Goal: Task Accomplishment & Management: Manage account settings

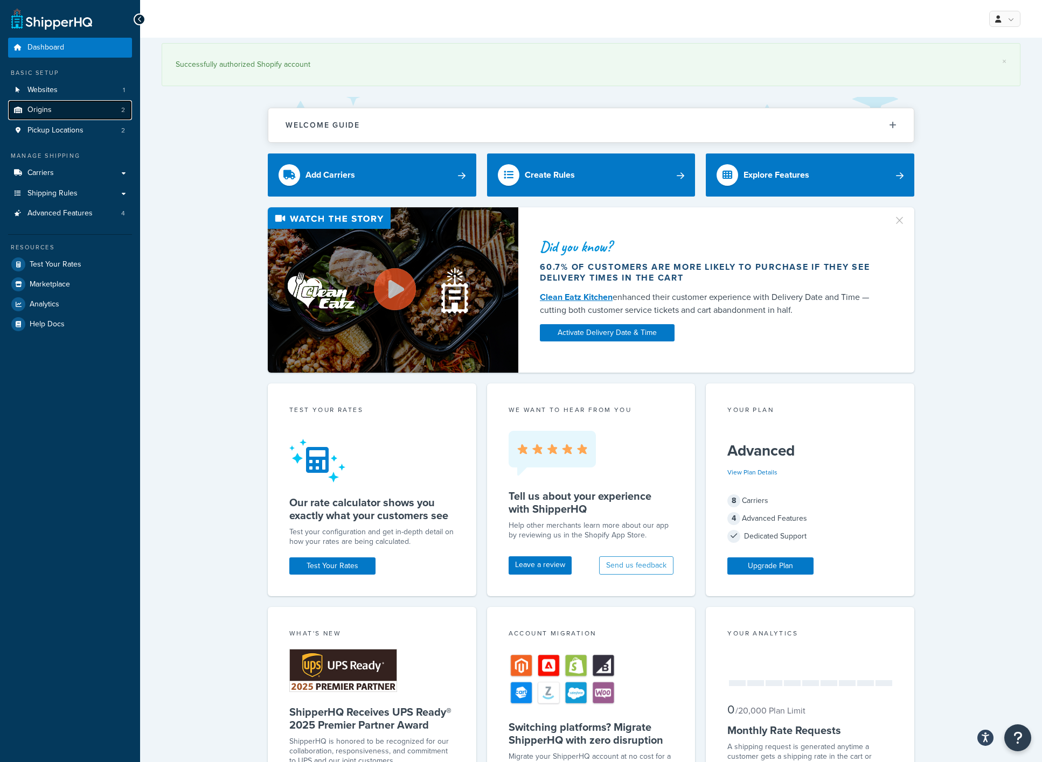
click at [58, 106] on link "Origins 2" at bounding box center [70, 110] width 124 height 20
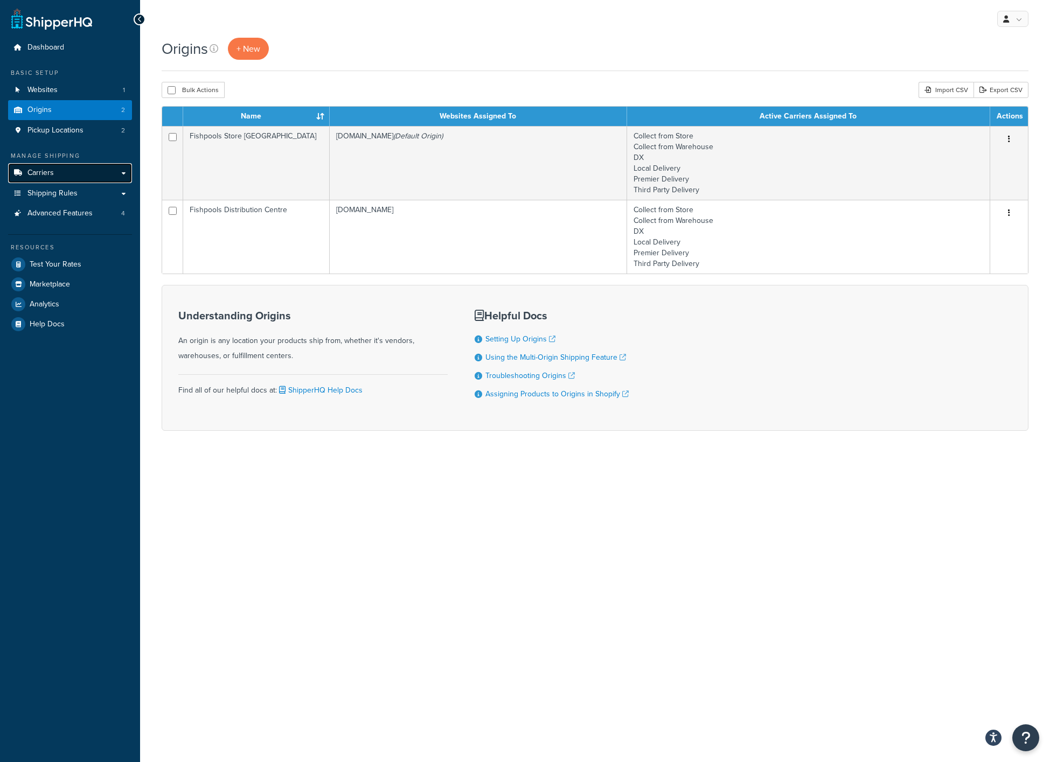
click at [48, 172] on span "Carriers" at bounding box center [40, 173] width 26 height 9
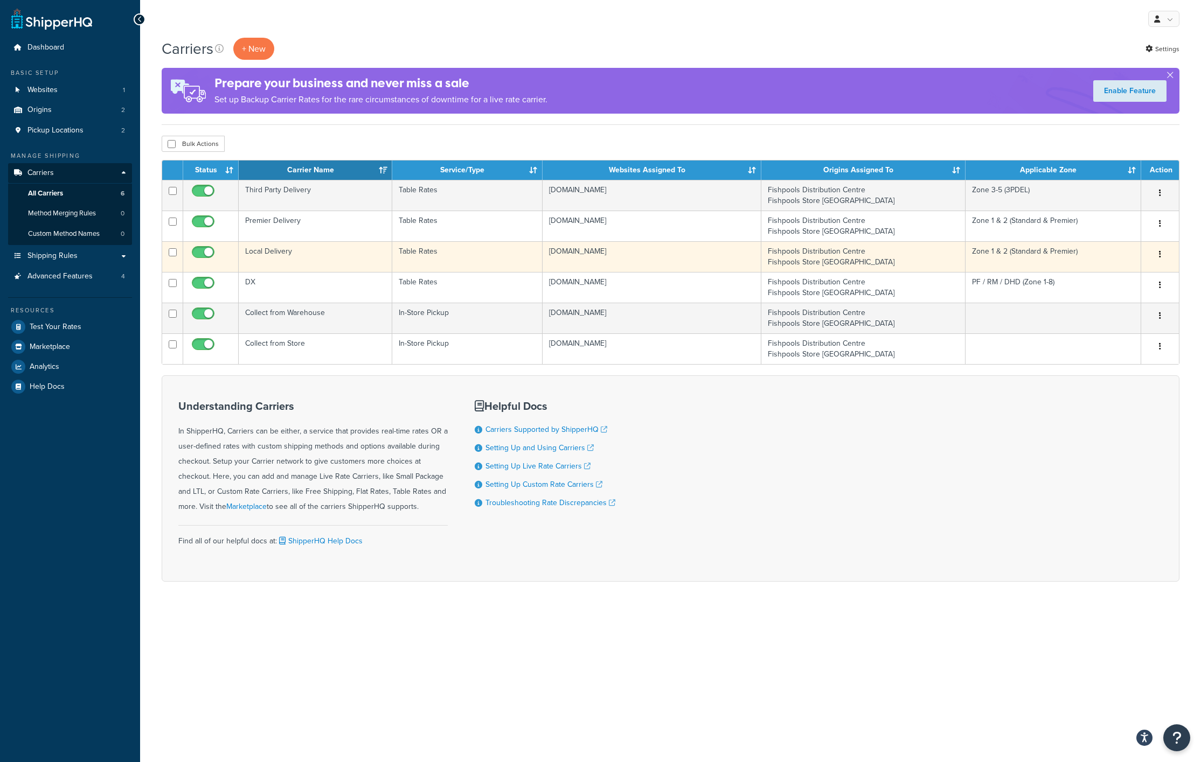
click at [270, 250] on td "Local Delivery" at bounding box center [316, 256] width 154 height 31
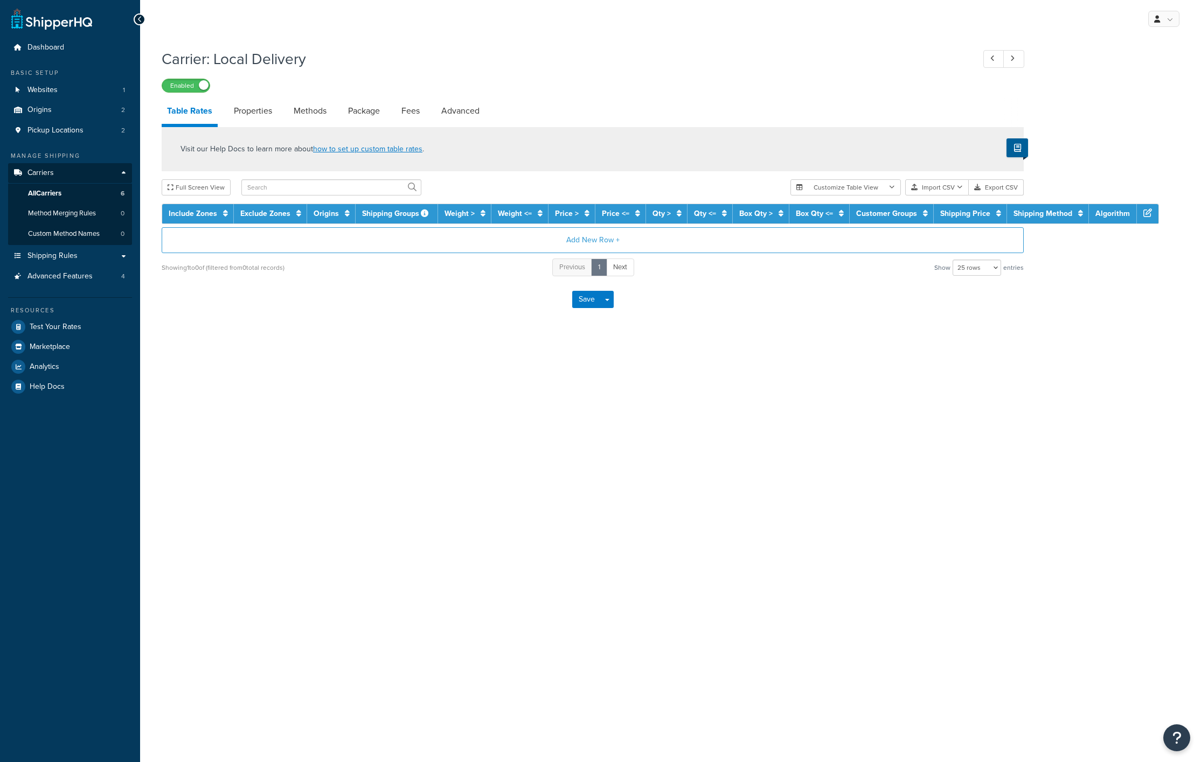
select select "25"
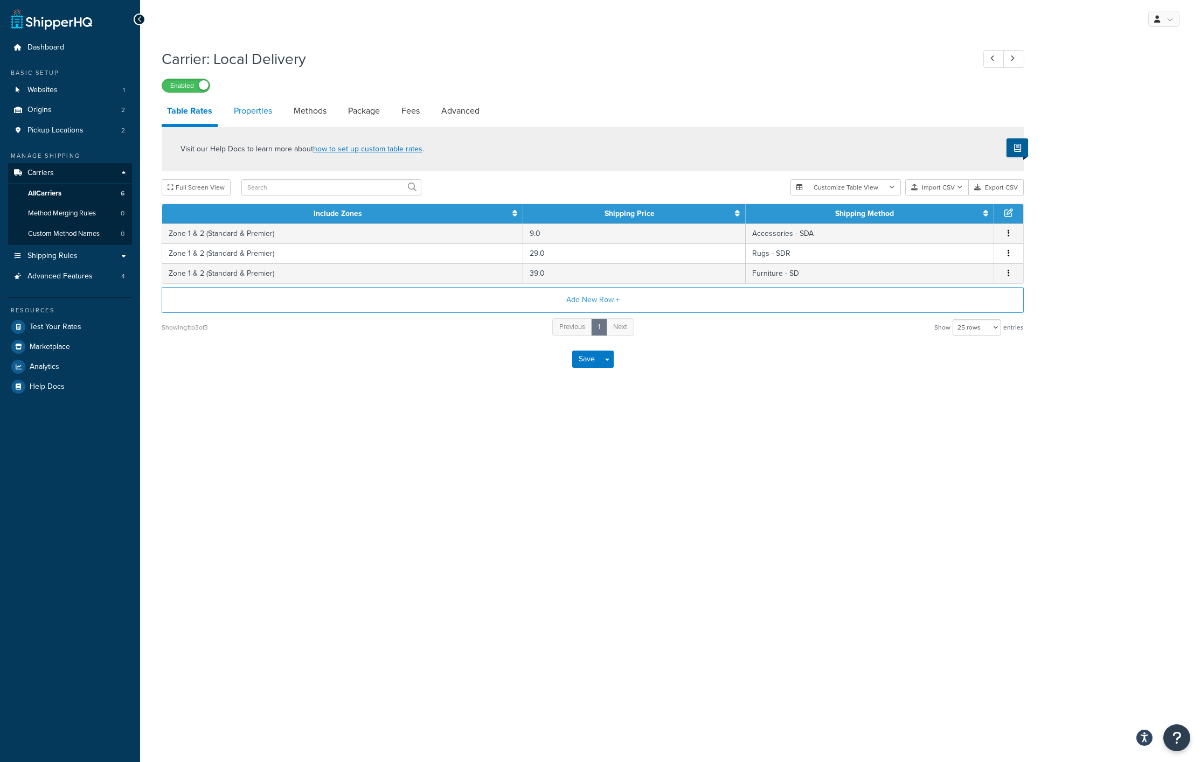
click at [271, 111] on link "Properties" at bounding box center [252, 111] width 49 height 26
select select "HIGHEST"
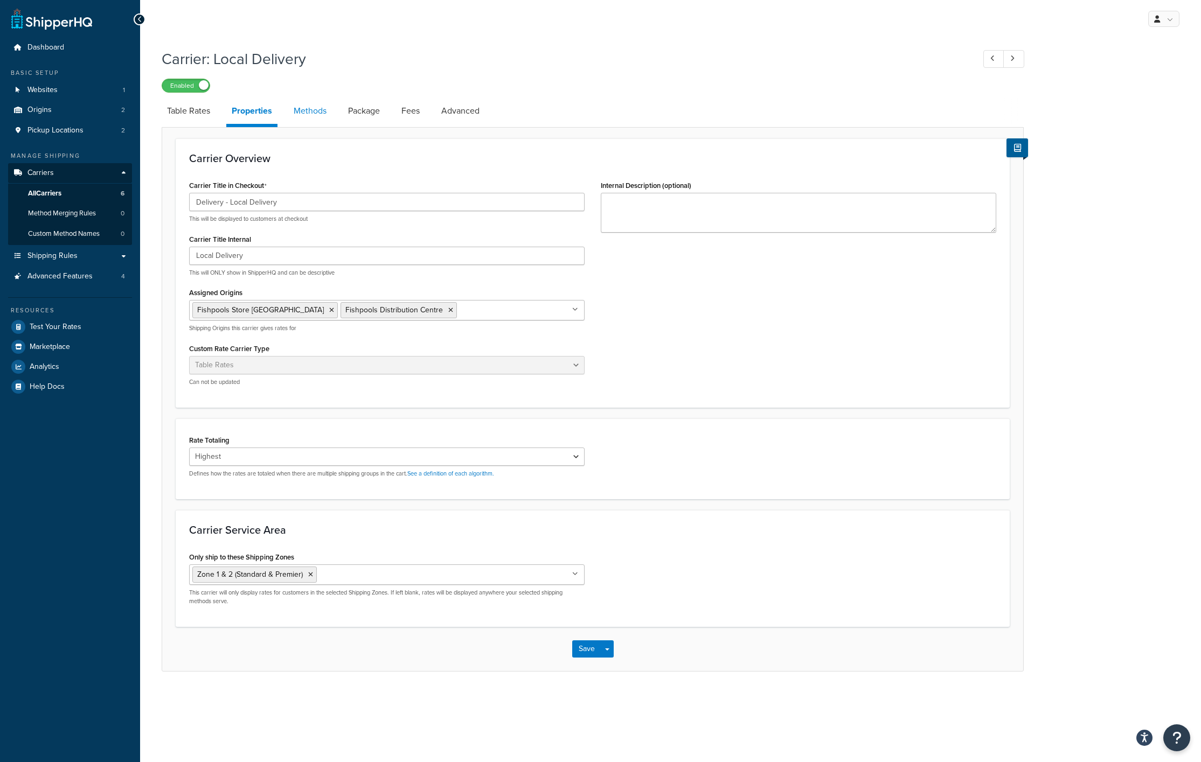
click at [309, 113] on link "Methods" at bounding box center [310, 111] width 44 height 26
select select "25"
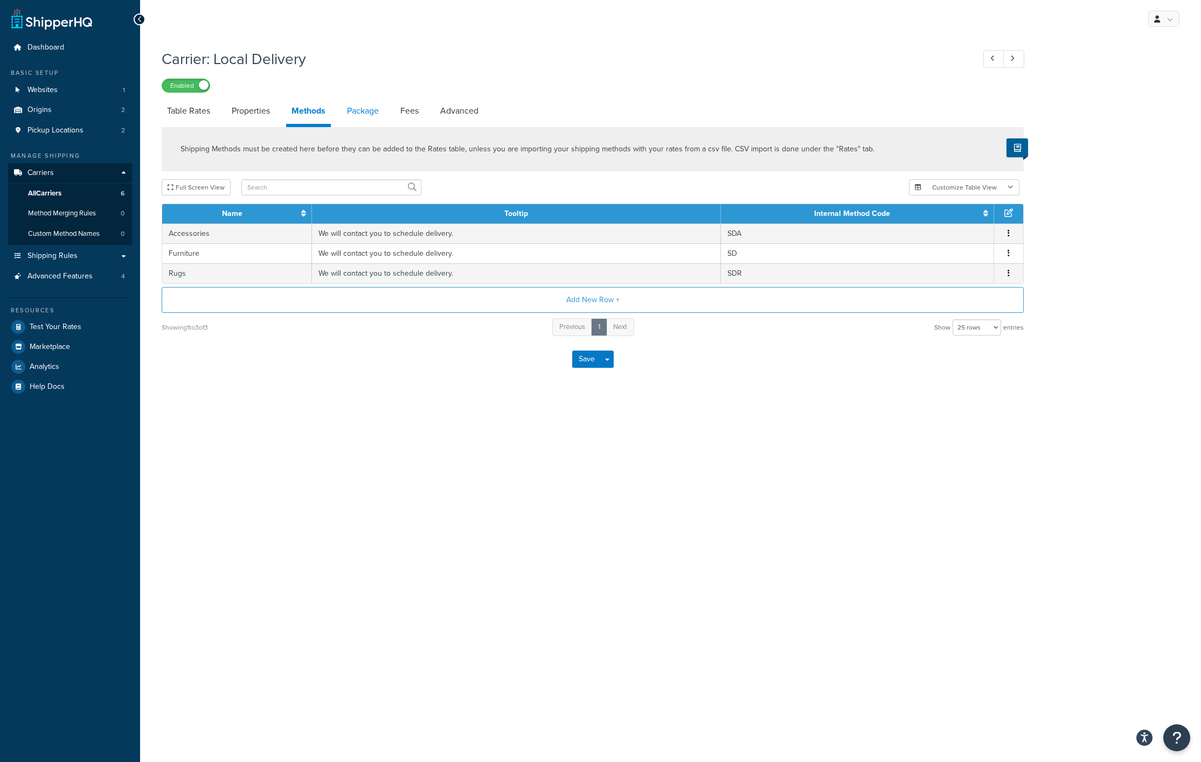
click at [357, 118] on link "Package" at bounding box center [363, 111] width 43 height 26
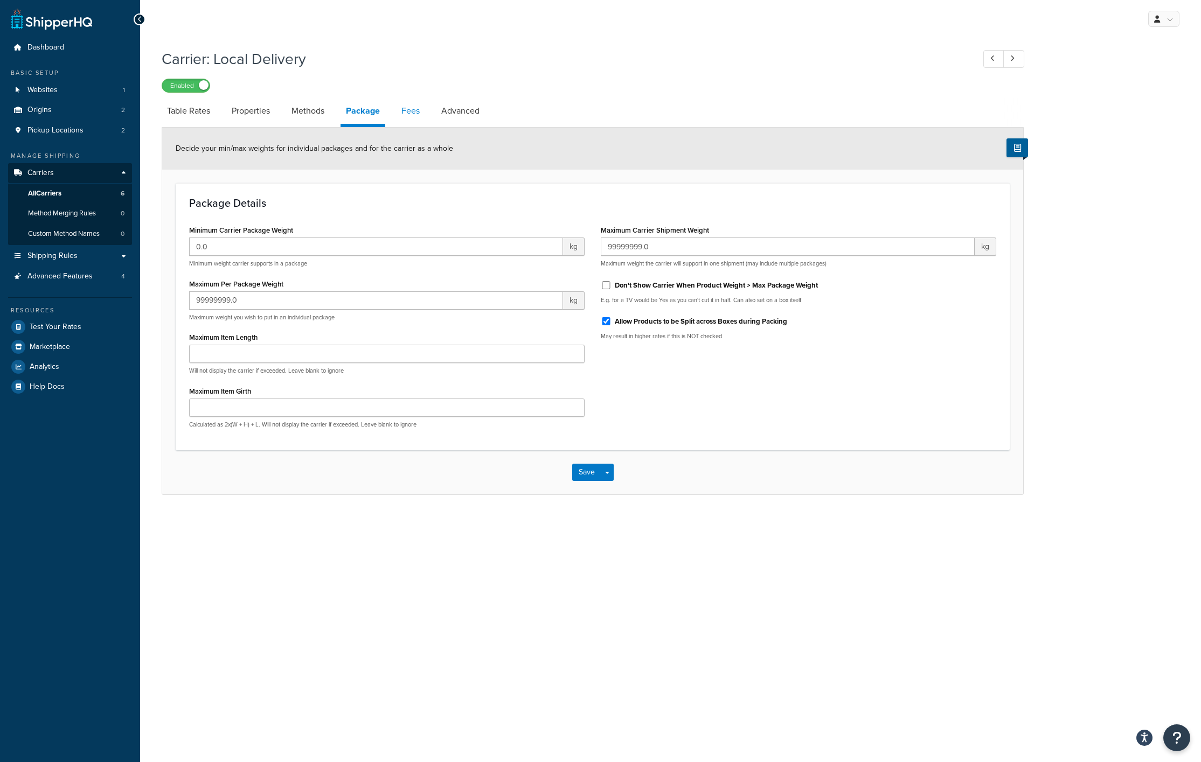
click at [403, 115] on link "Fees" at bounding box center [410, 111] width 29 height 26
select select "AFTER"
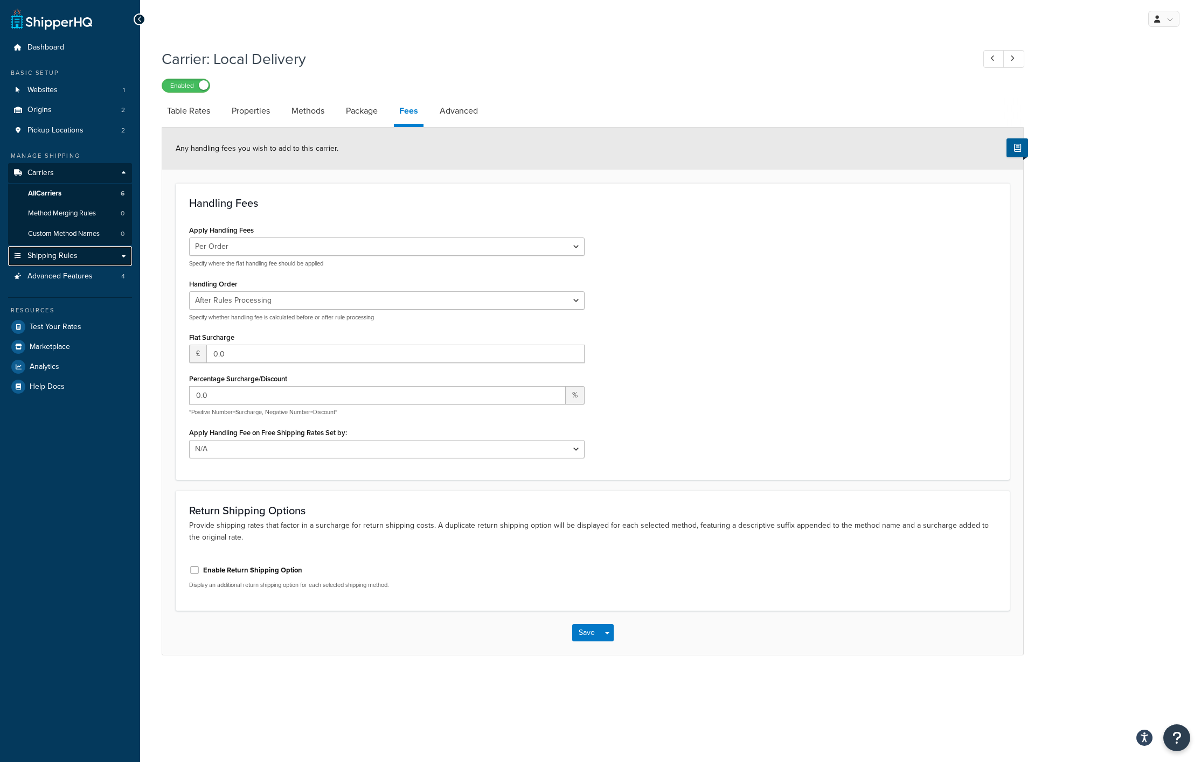
click at [113, 256] on link "Shipping Rules" at bounding box center [70, 256] width 124 height 20
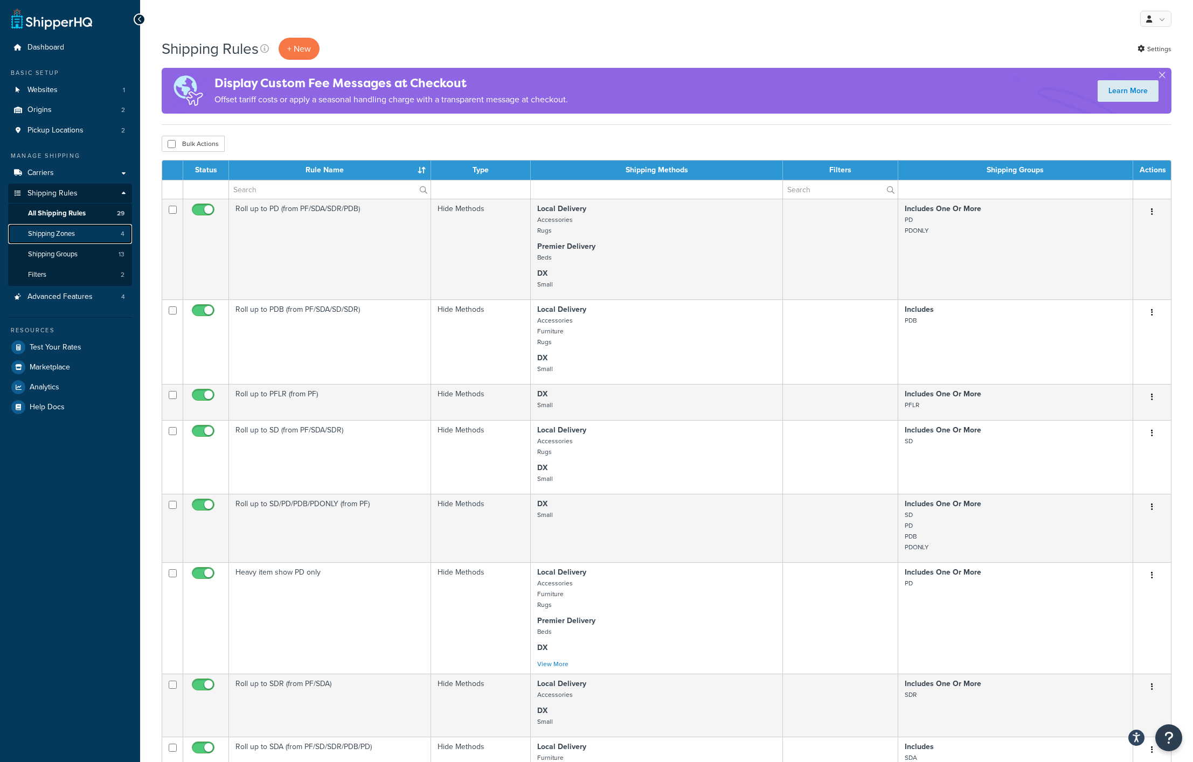
click at [67, 235] on span "Shipping Zones" at bounding box center [51, 233] width 47 height 9
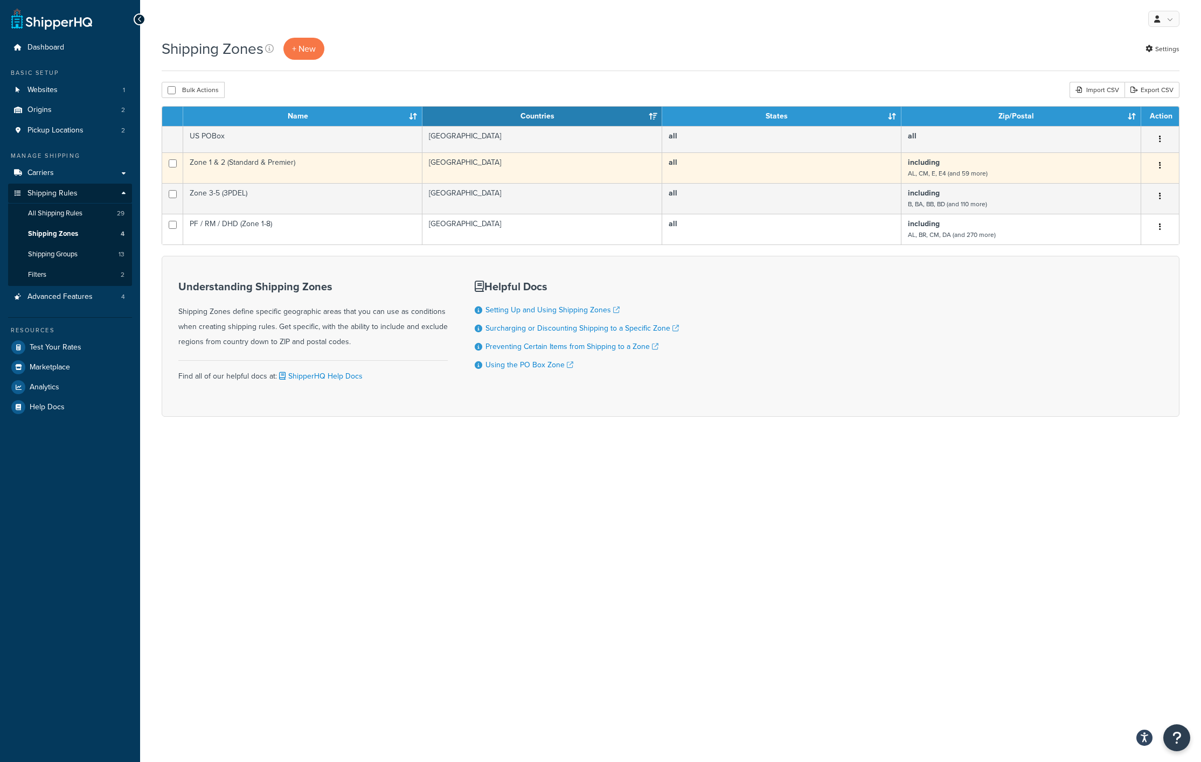
click at [1159, 163] on icon "button" at bounding box center [1160, 166] width 2 height 8
click at [1134, 187] on link "Edit" at bounding box center [1116, 188] width 85 height 22
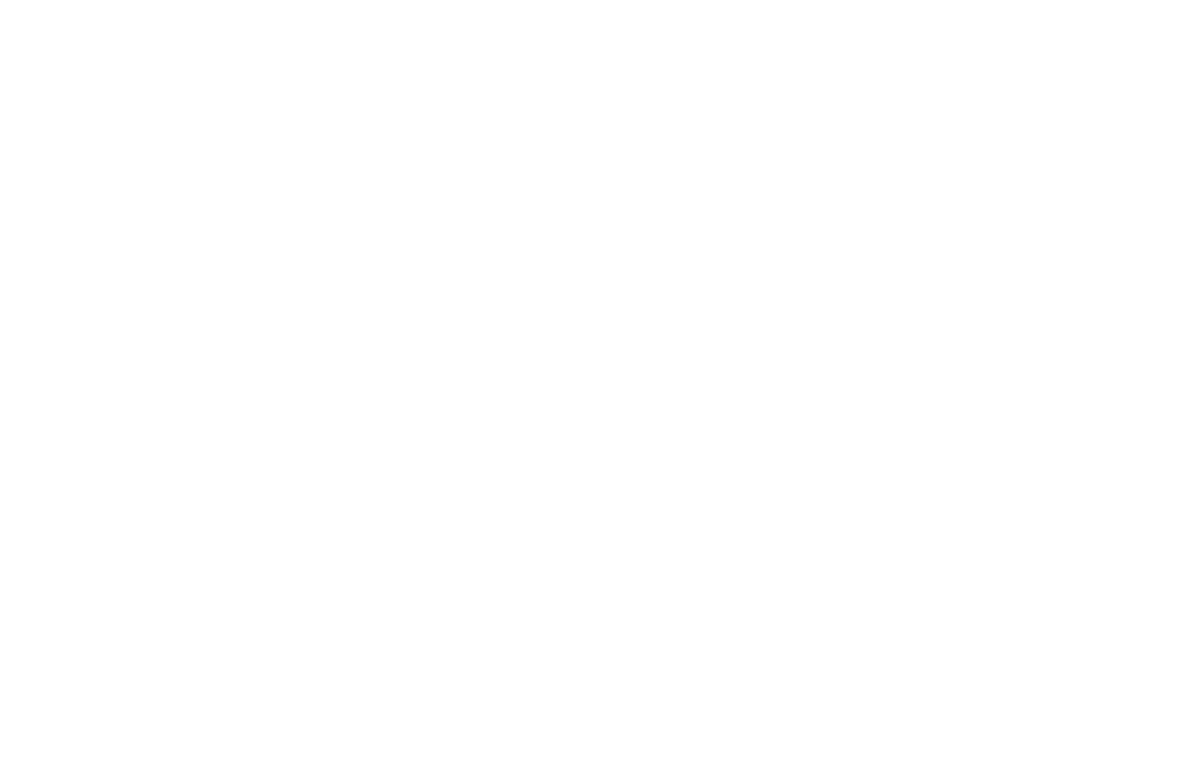
select select "including"
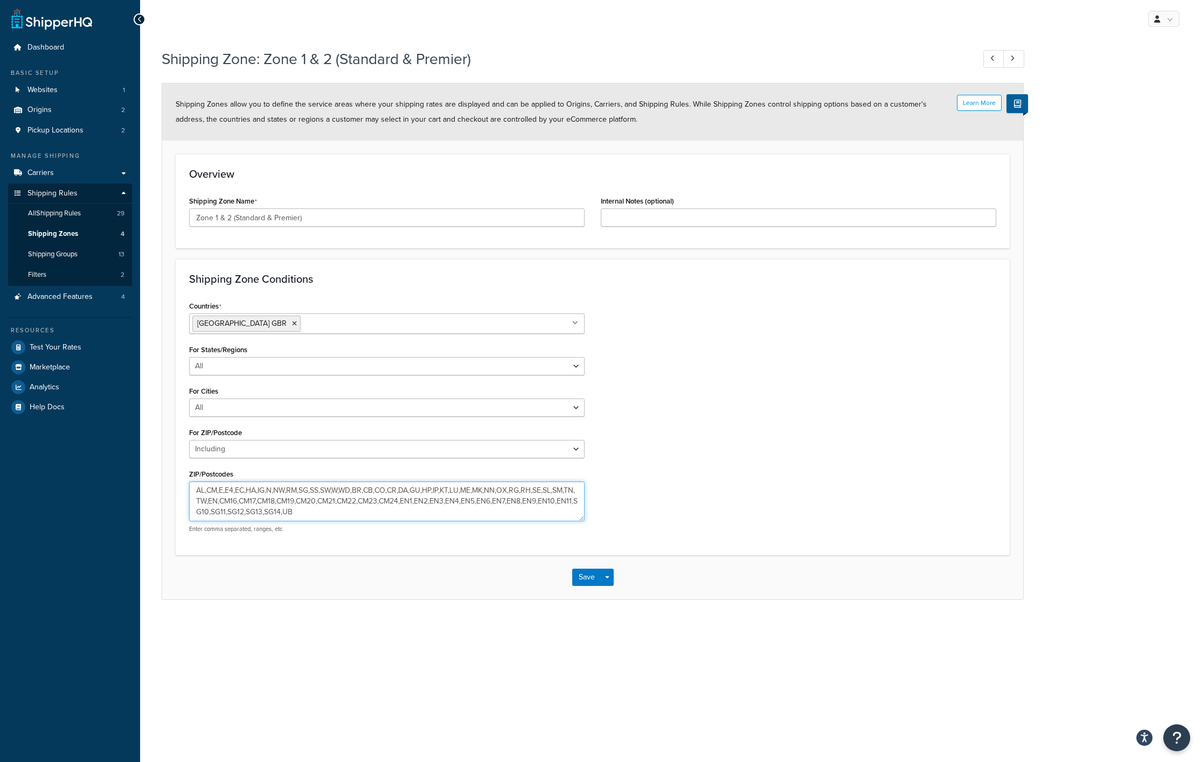
click at [469, 498] on textarea "AL,CM,E,E4,EC,HA,IG,N,NW,RM,SG,SS,SW,W,WD,BR,CB,CO,CR,DA,GU,HP,IP,KT,LU,ME,MK,N…" at bounding box center [386, 502] width 395 height 40
click at [380, 509] on textarea "AL,CM,E,E4,EC,HA,IG,N,NW,RM,SG,SS,SW,W,WD,BR,CB,CO,CR,DA,GU,HP,IP,KT,LU,ME,MK,N…" at bounding box center [386, 502] width 395 height 40
click at [990, 58] on icon at bounding box center [992, 58] width 4 height 7
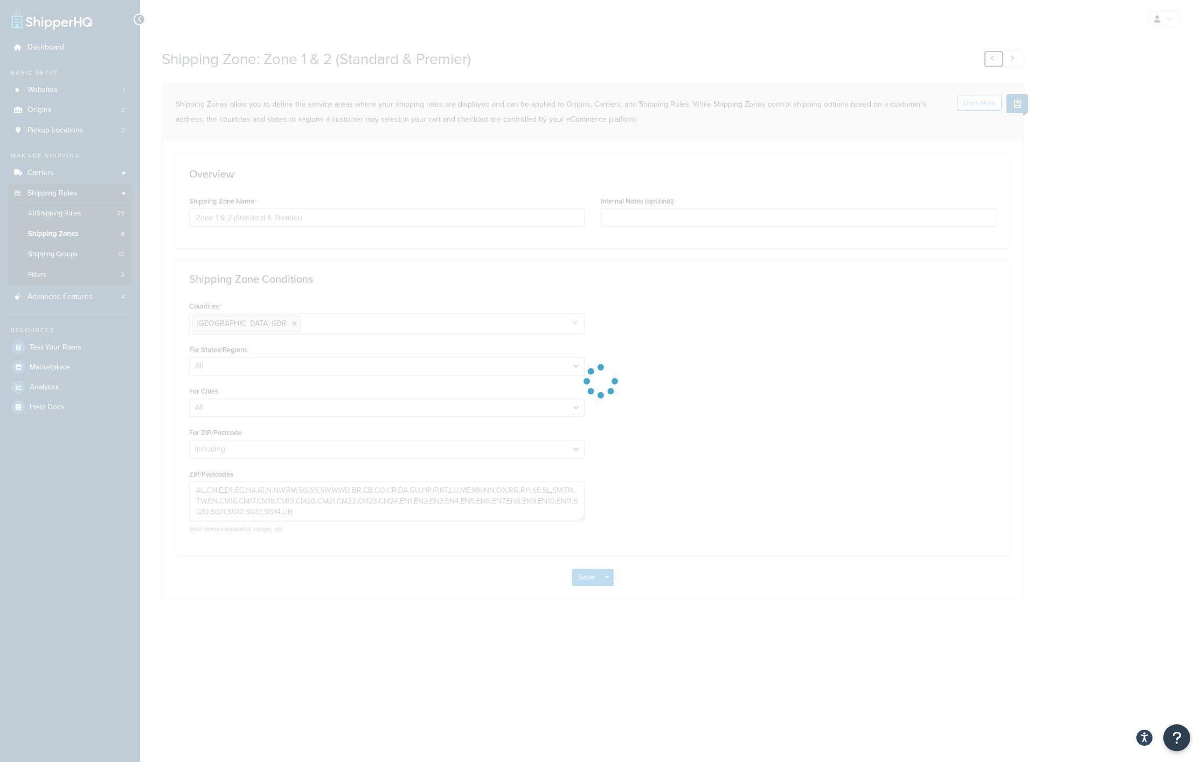
type input "PF / RM / DHD (Zone 1-8)"
type textarea "AL,BR,CM,DA,E,EN,HA,HP,IG,LU,N,NW,RM,SG,SS,UB,WD,CB,CO,CR,EC,GU,IP,KT,ME,MK,NN,…"
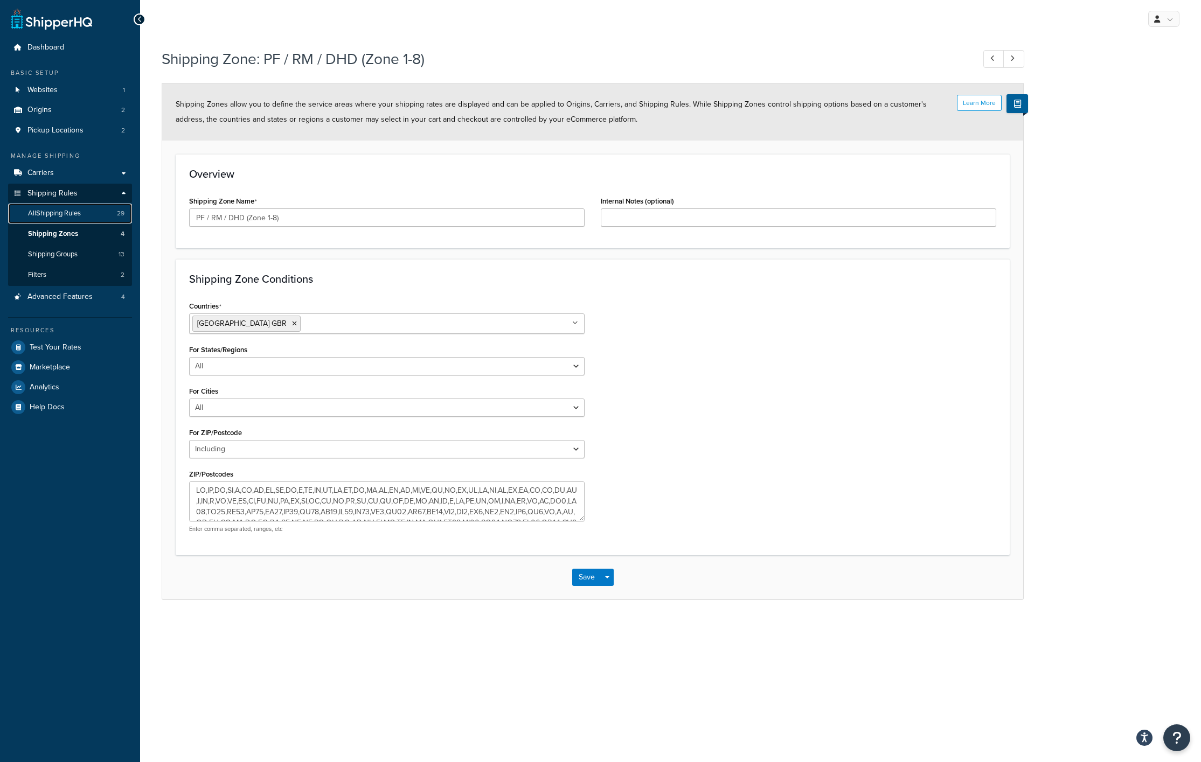
click at [61, 217] on span "All Shipping Rules" at bounding box center [54, 213] width 53 height 9
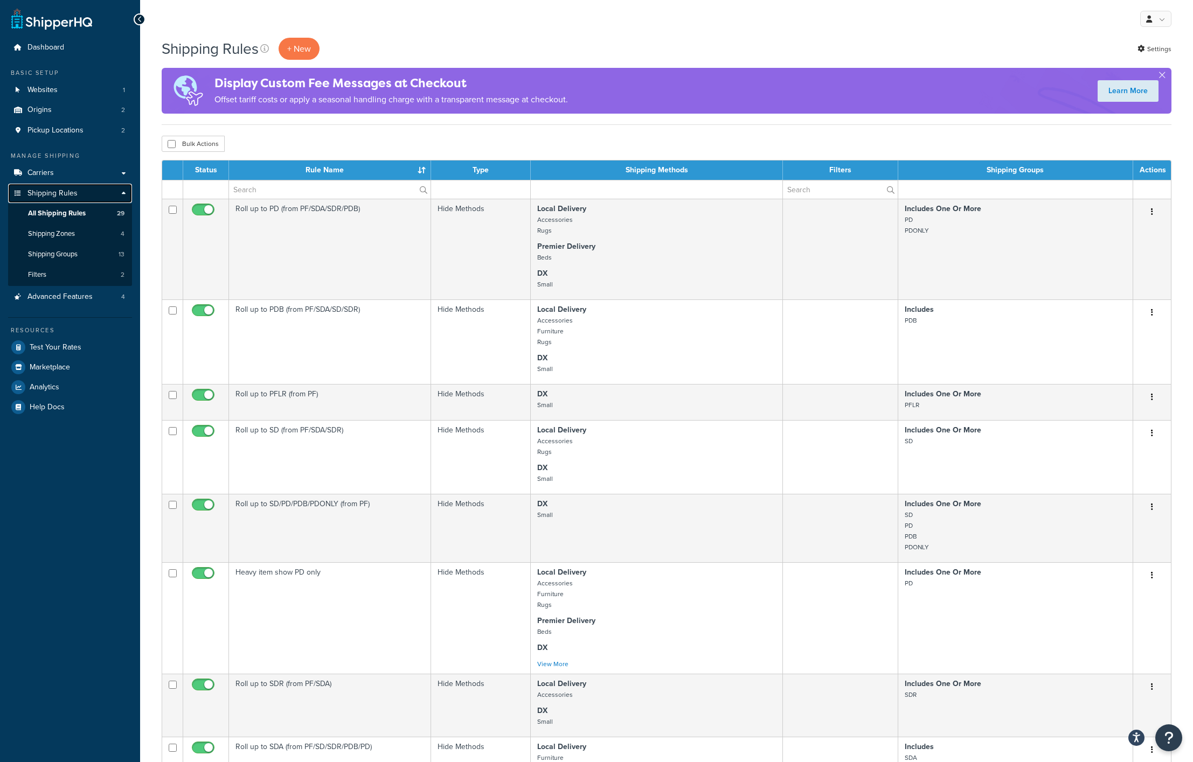
click at [43, 191] on span "Shipping Rules" at bounding box center [52, 193] width 50 height 9
click at [25, 46] on link "Dashboard" at bounding box center [70, 48] width 124 height 20
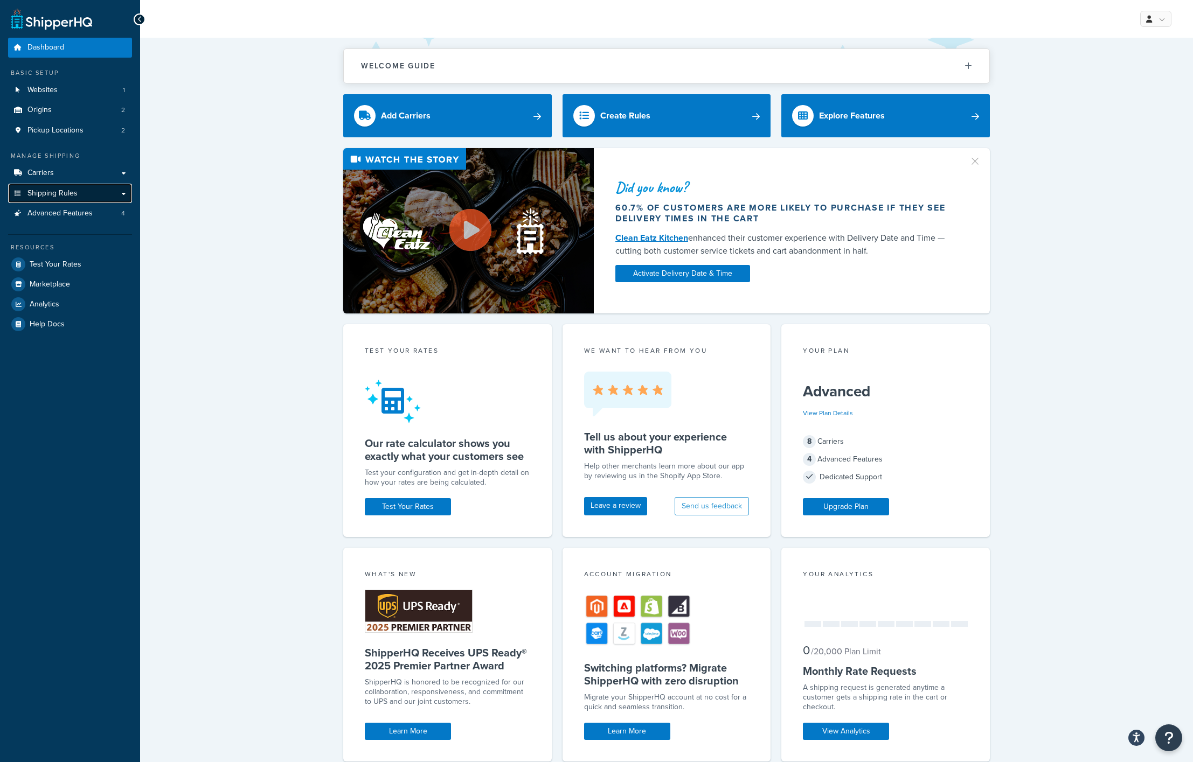
click at [125, 191] on link "Shipping Rules" at bounding box center [70, 194] width 124 height 20
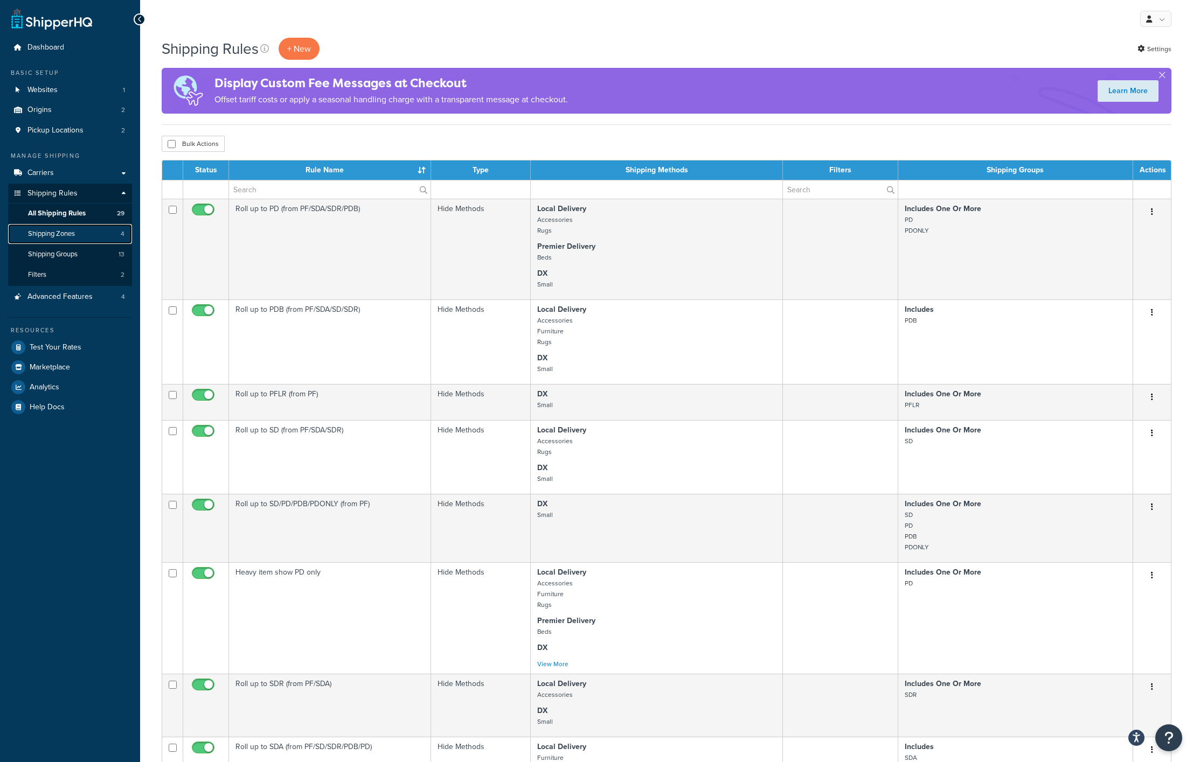
click at [55, 235] on span "Shipping Zones" at bounding box center [51, 233] width 47 height 9
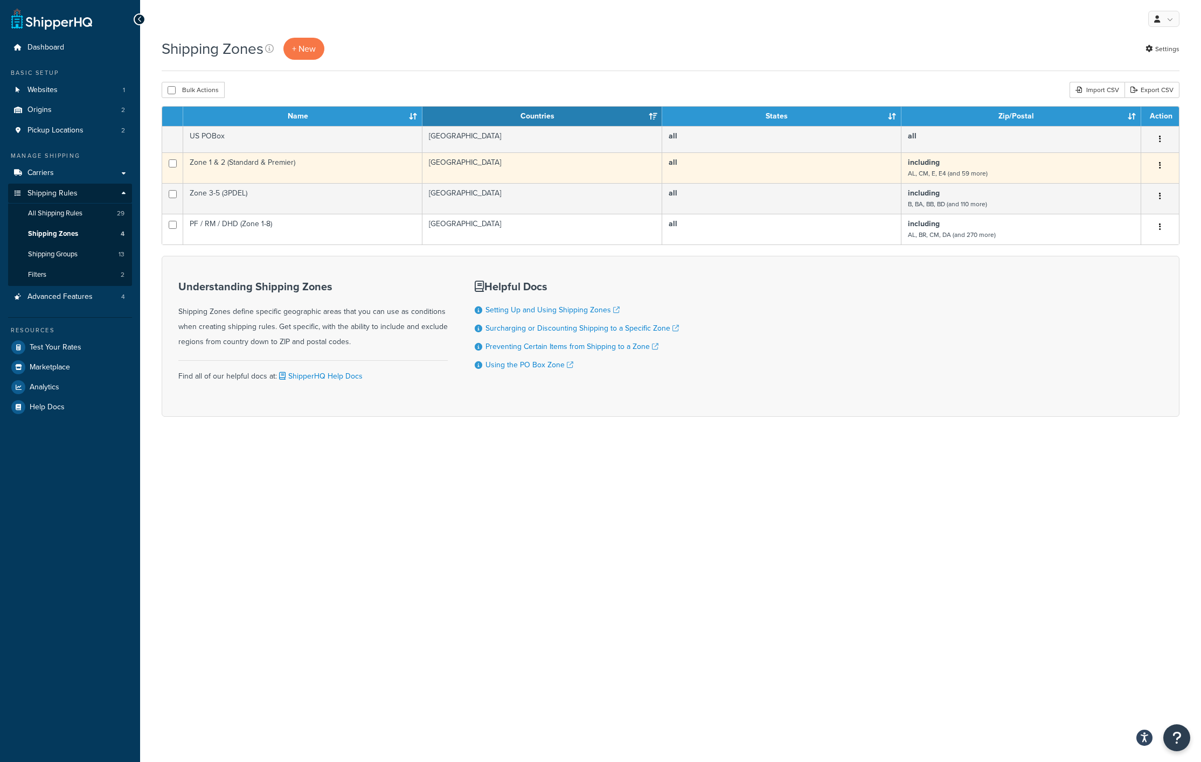
click at [955, 165] on td "including AL, CM, E, E4 (and 59 more)" at bounding box center [1021, 167] width 240 height 31
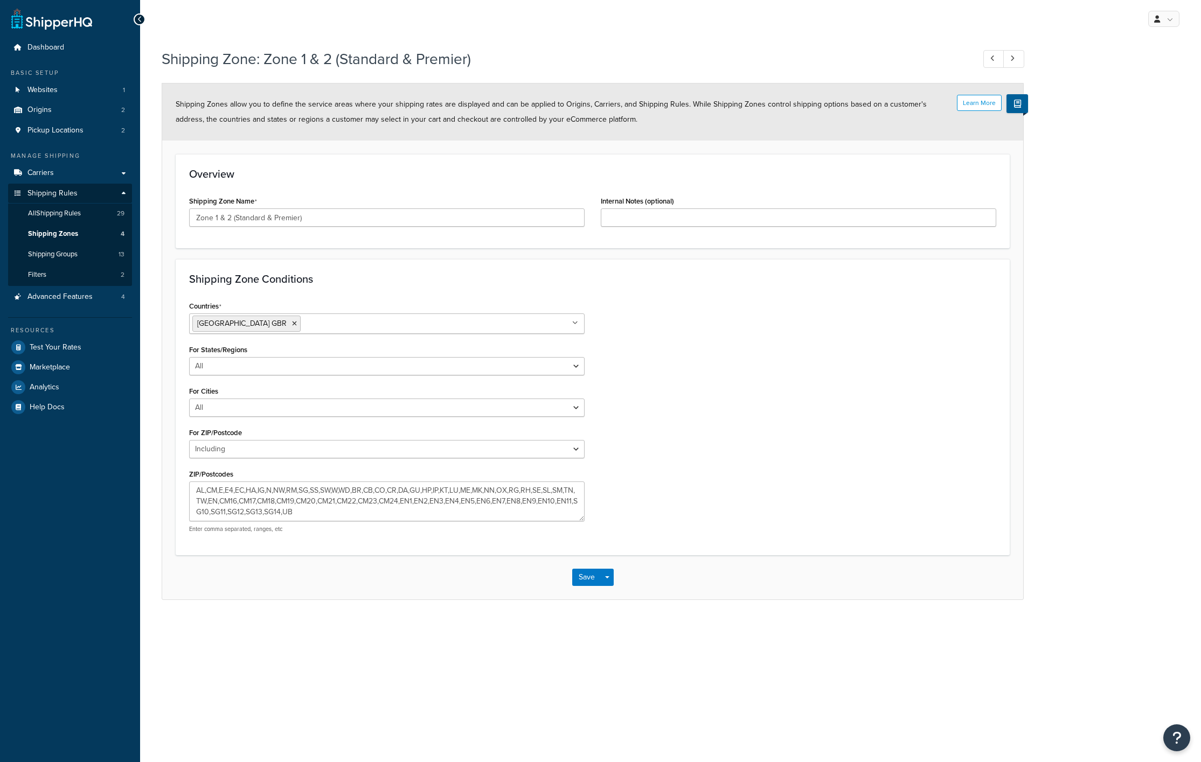
select select "including"
click at [1012, 61] on icon at bounding box center [1012, 58] width 4 height 7
click at [1010, 58] on icon at bounding box center [1012, 58] width 4 height 7
click at [1000, 60] on link at bounding box center [993, 59] width 21 height 18
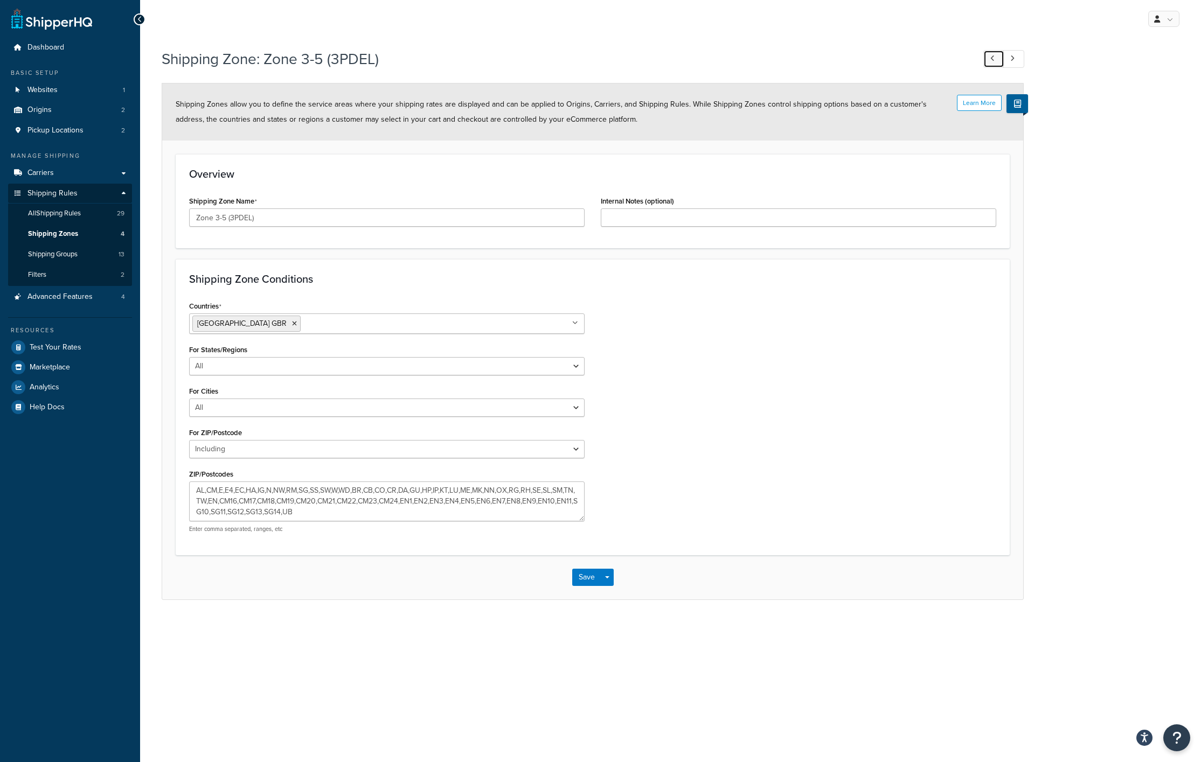
click at [1000, 60] on link at bounding box center [993, 59] width 21 height 18
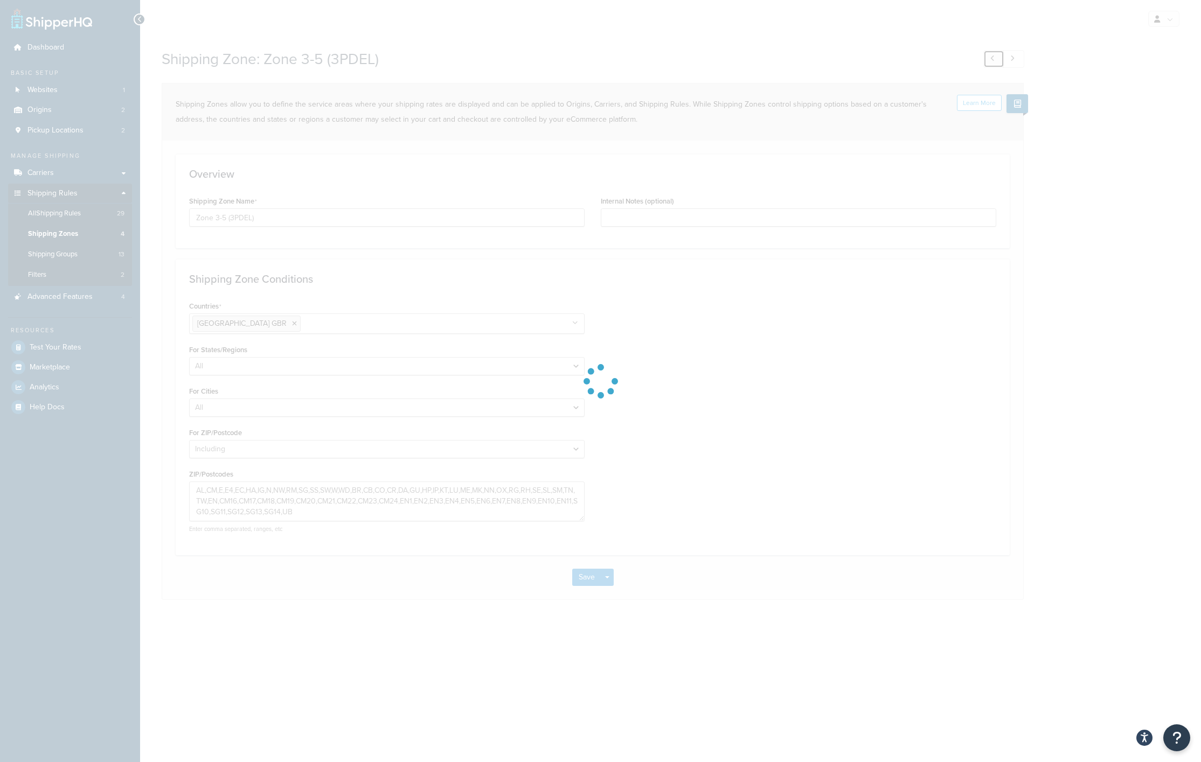
type input "Zone 1 & 2 (Standard & Premier)"
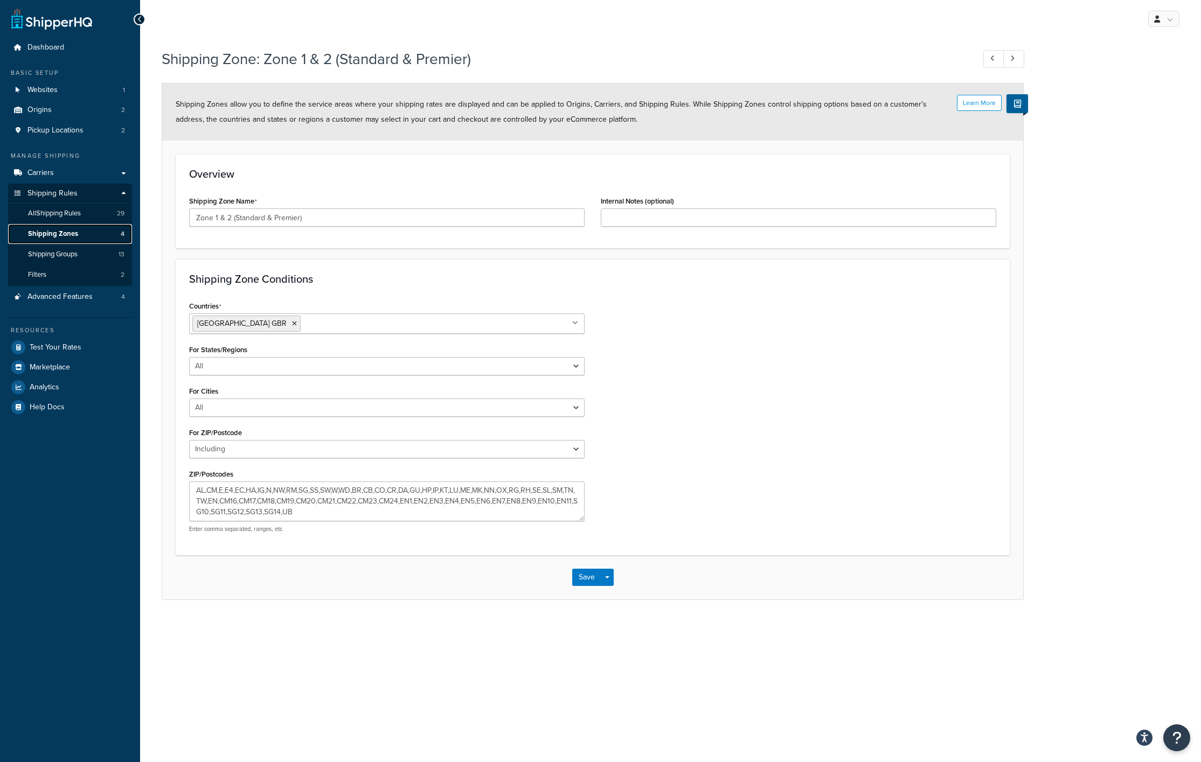
click at [47, 236] on span "Shipping Zones" at bounding box center [53, 233] width 50 height 9
